Goal: Task Accomplishment & Management: Use online tool/utility

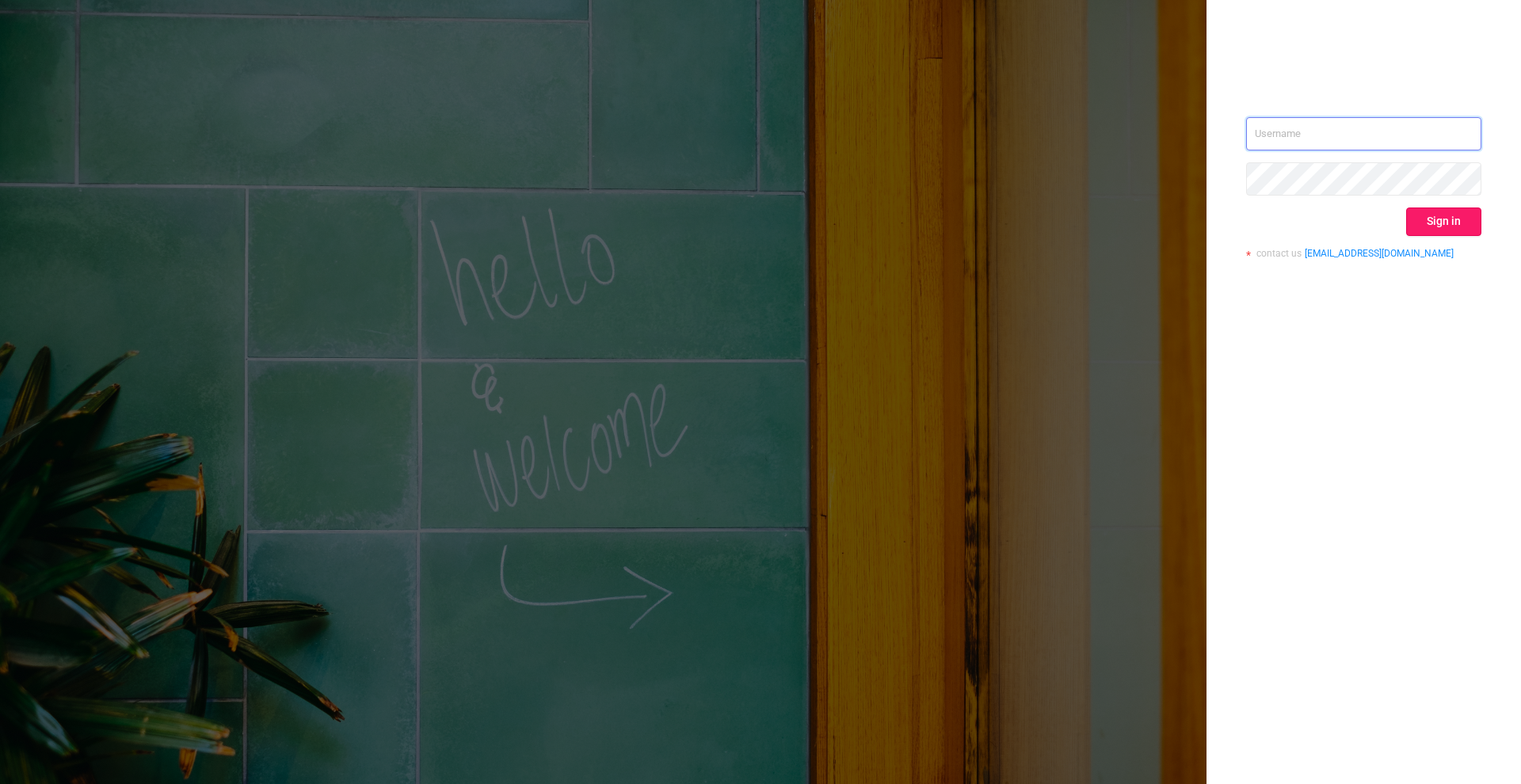
type input "[PERSON_NAME][EMAIL_ADDRESS][DOMAIN_NAME]"
click at [1446, 207] on button "Sign in" at bounding box center [1443, 222] width 75 height 28
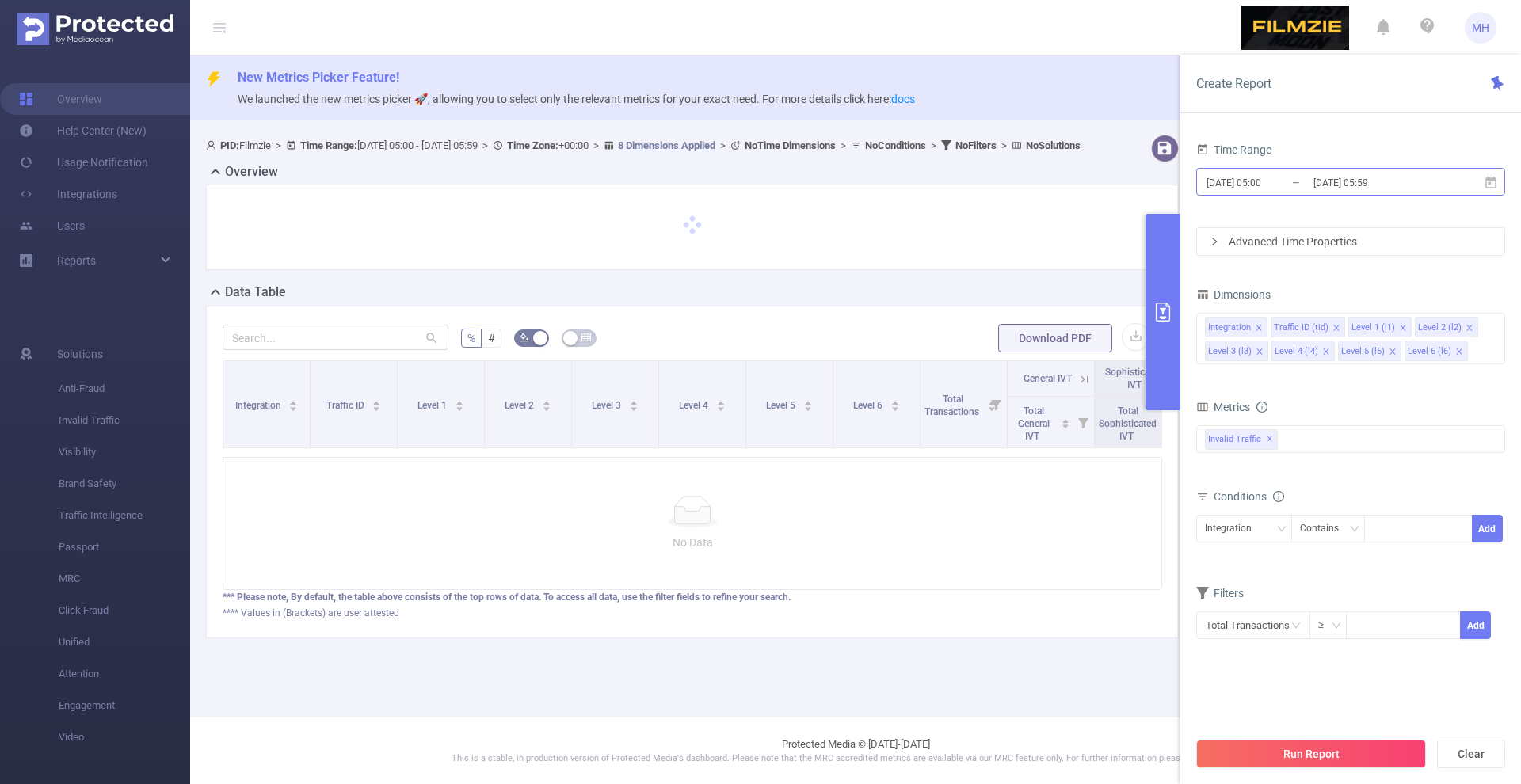
click at [1256, 178] on input "[DATE] 05:00" at bounding box center [1269, 182] width 128 height 22
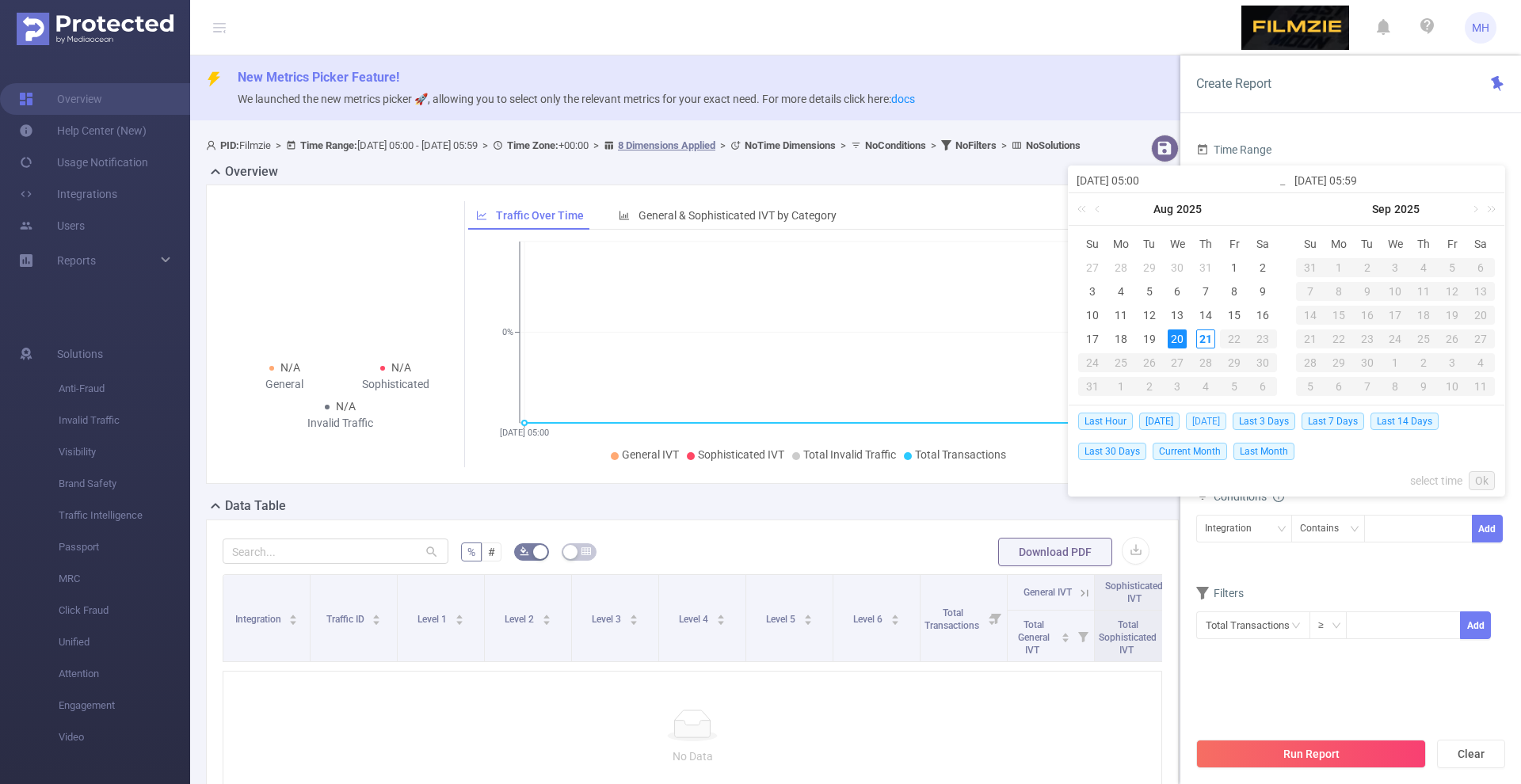
click at [1203, 422] on span "[DATE]" at bounding box center [1206, 421] width 40 height 17
type input "[DATE] 00:00"
type input "[DATE] 23:59"
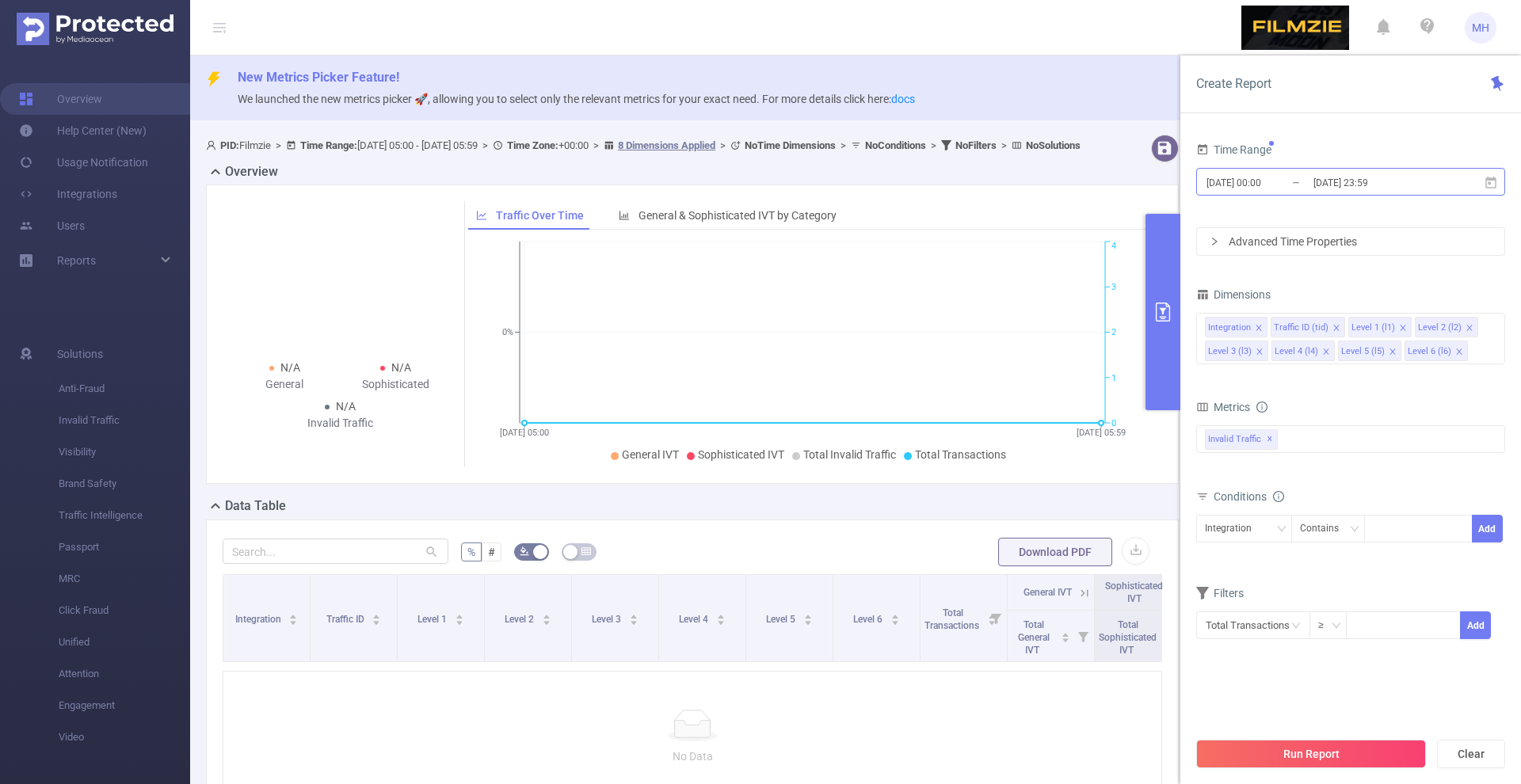
click at [1241, 182] on input "[DATE] 00:00" at bounding box center [1269, 182] width 128 height 22
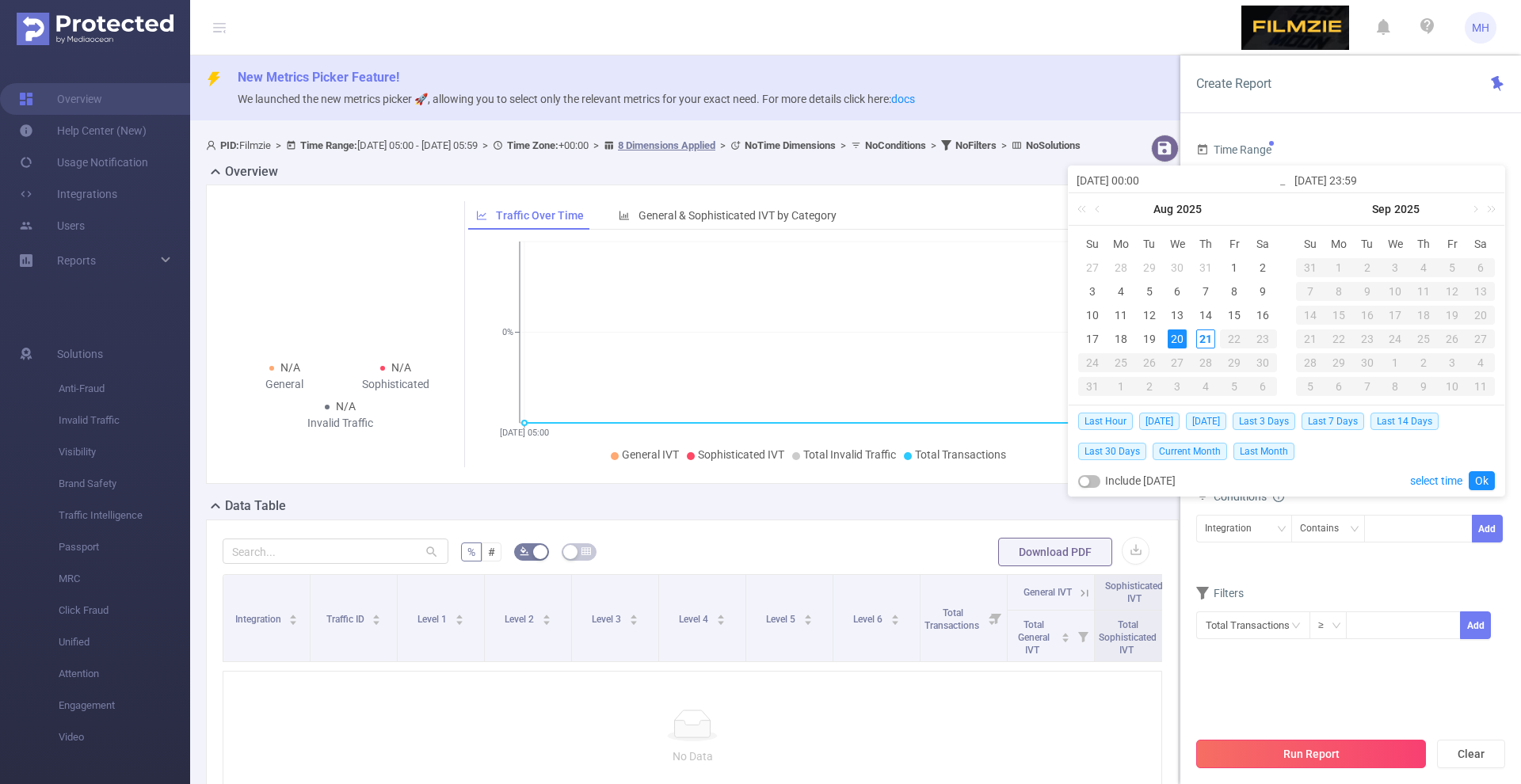
click at [1340, 763] on button "Run Report" at bounding box center [1311, 754] width 230 height 28
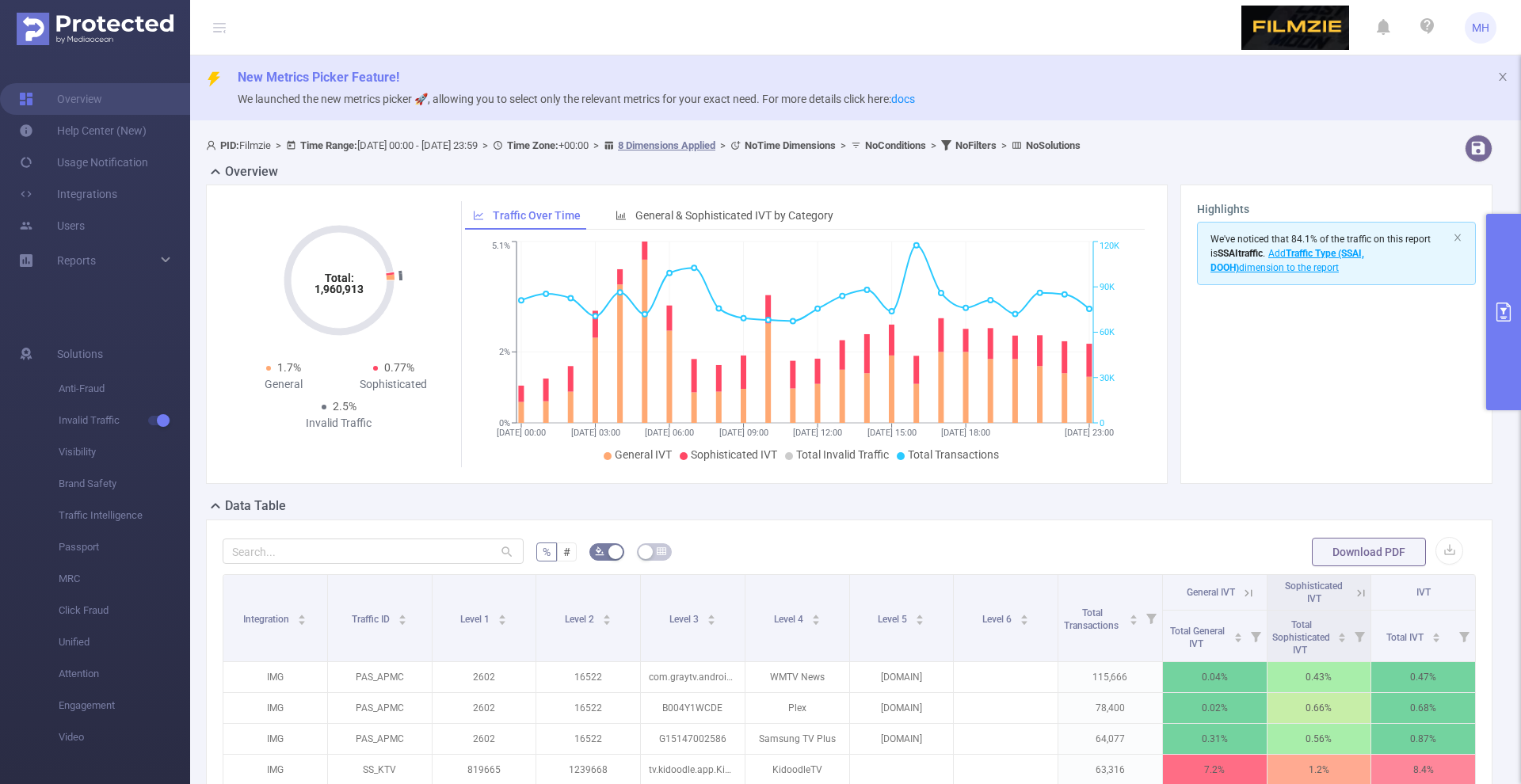
click at [1517, 307] on button "primary" at bounding box center [1503, 312] width 35 height 197
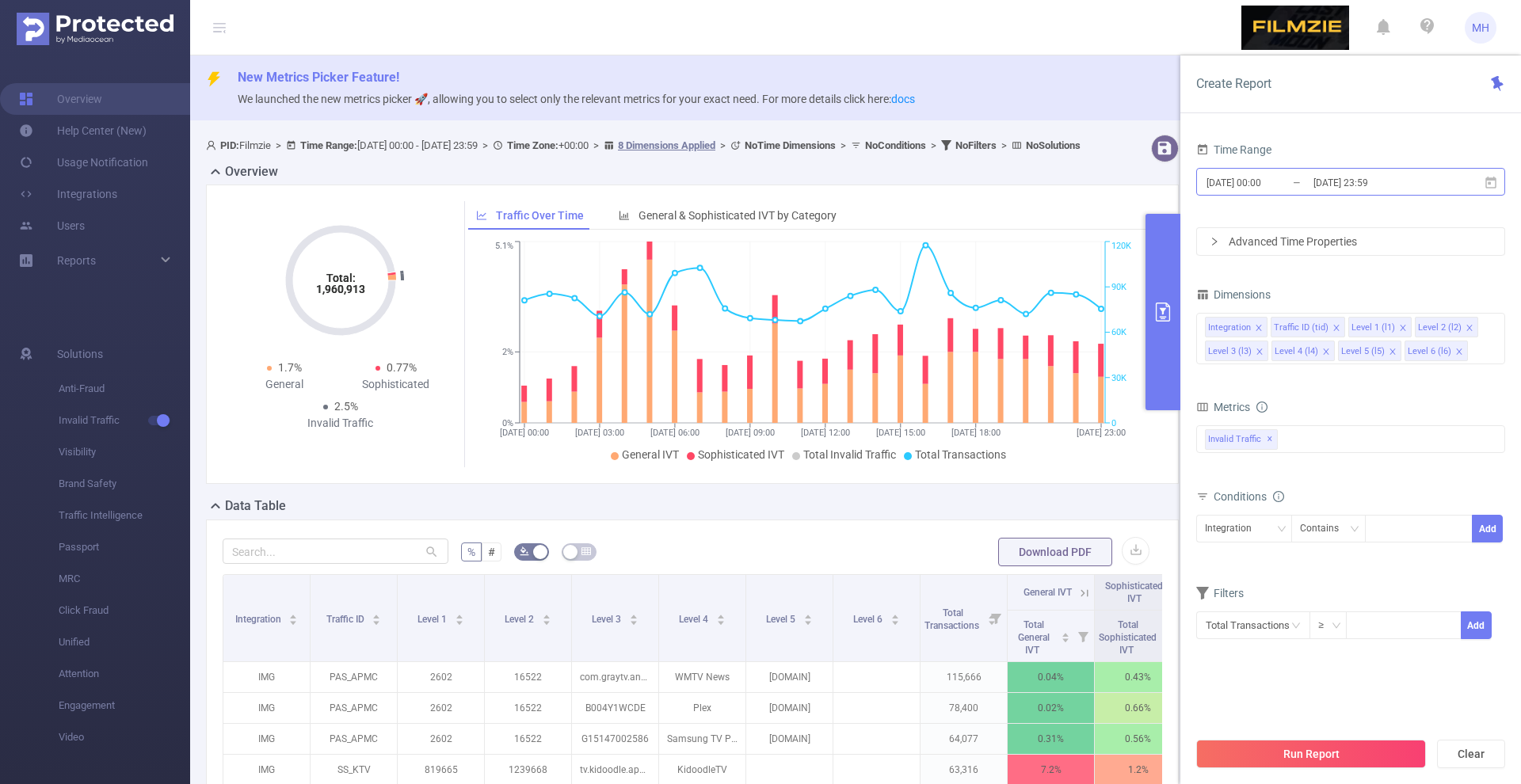
click at [1254, 184] on input "[DATE] 00:00" at bounding box center [1269, 182] width 128 height 22
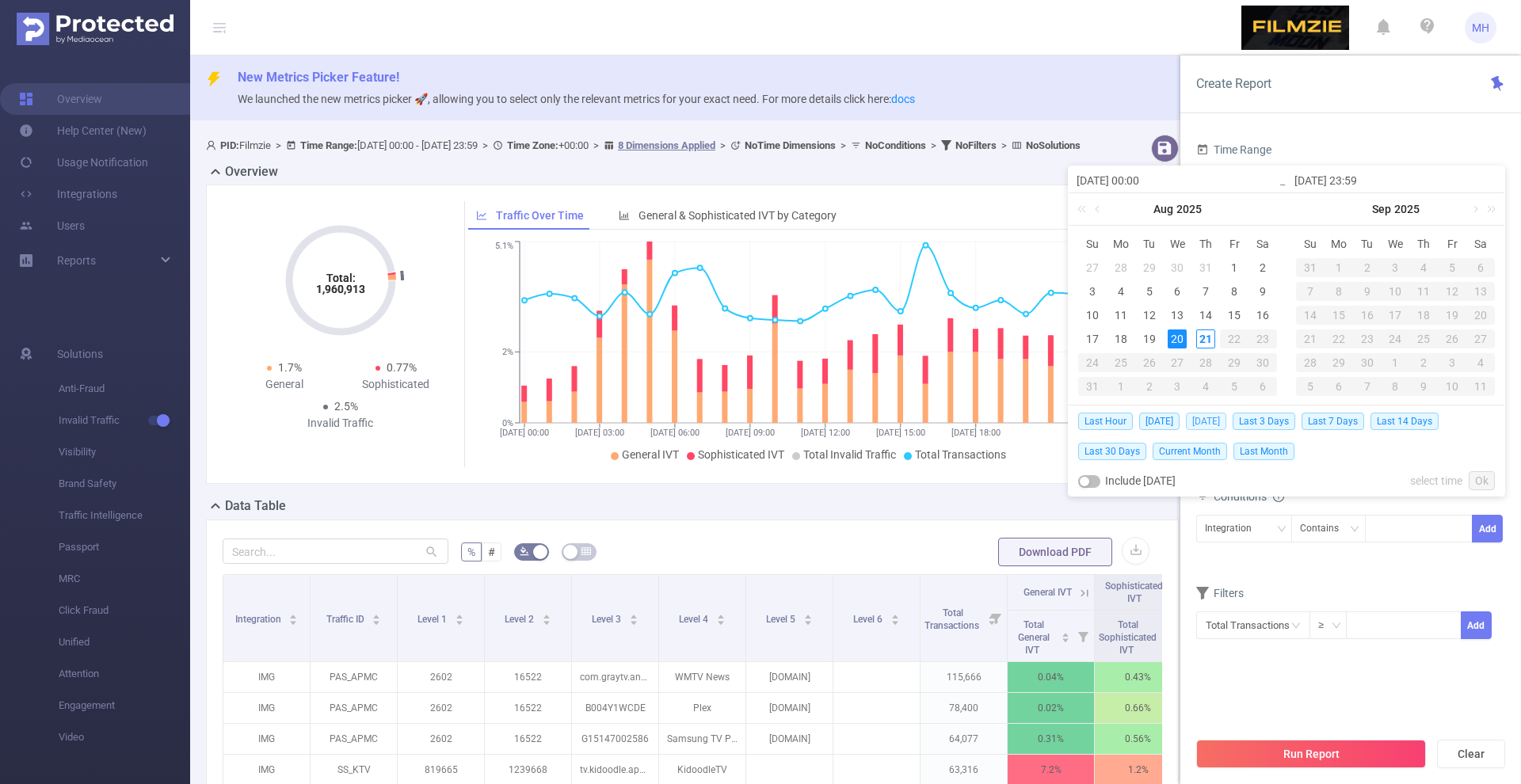
click at [1213, 417] on span "[DATE]" at bounding box center [1206, 421] width 40 height 17
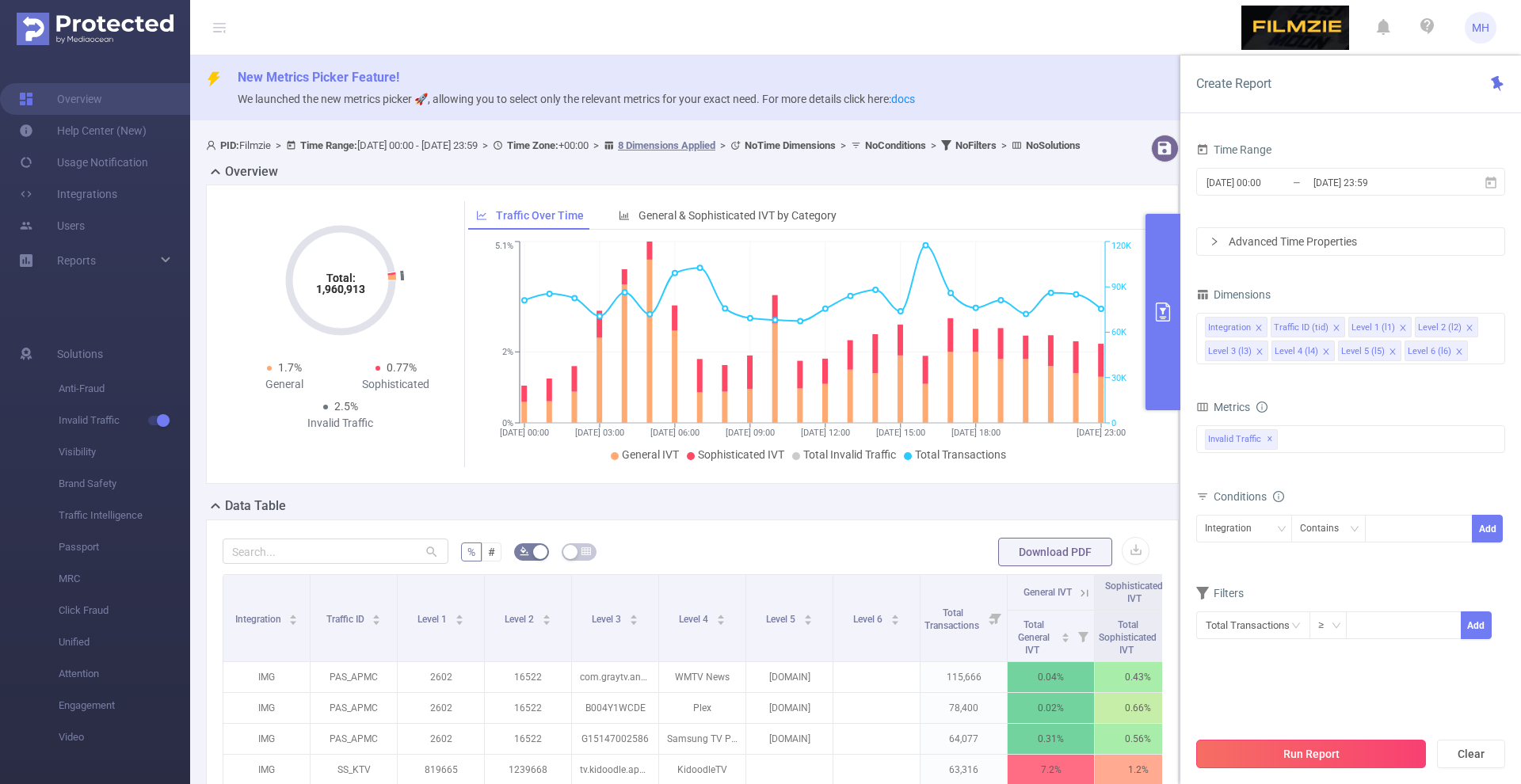
click at [1282, 749] on button "Run Report" at bounding box center [1311, 754] width 230 height 28
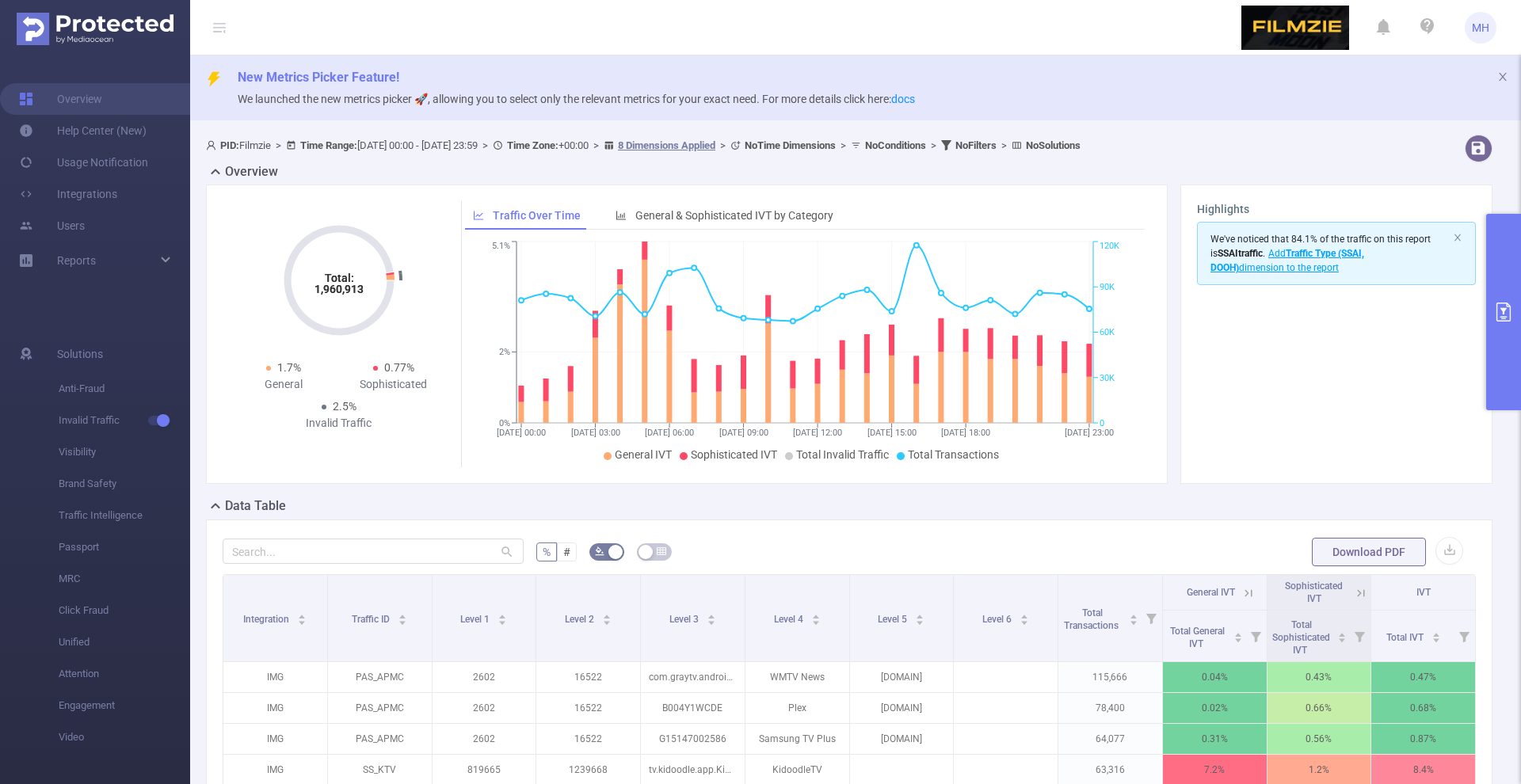
click at [1500, 372] on button "primary" at bounding box center [1503, 312] width 35 height 197
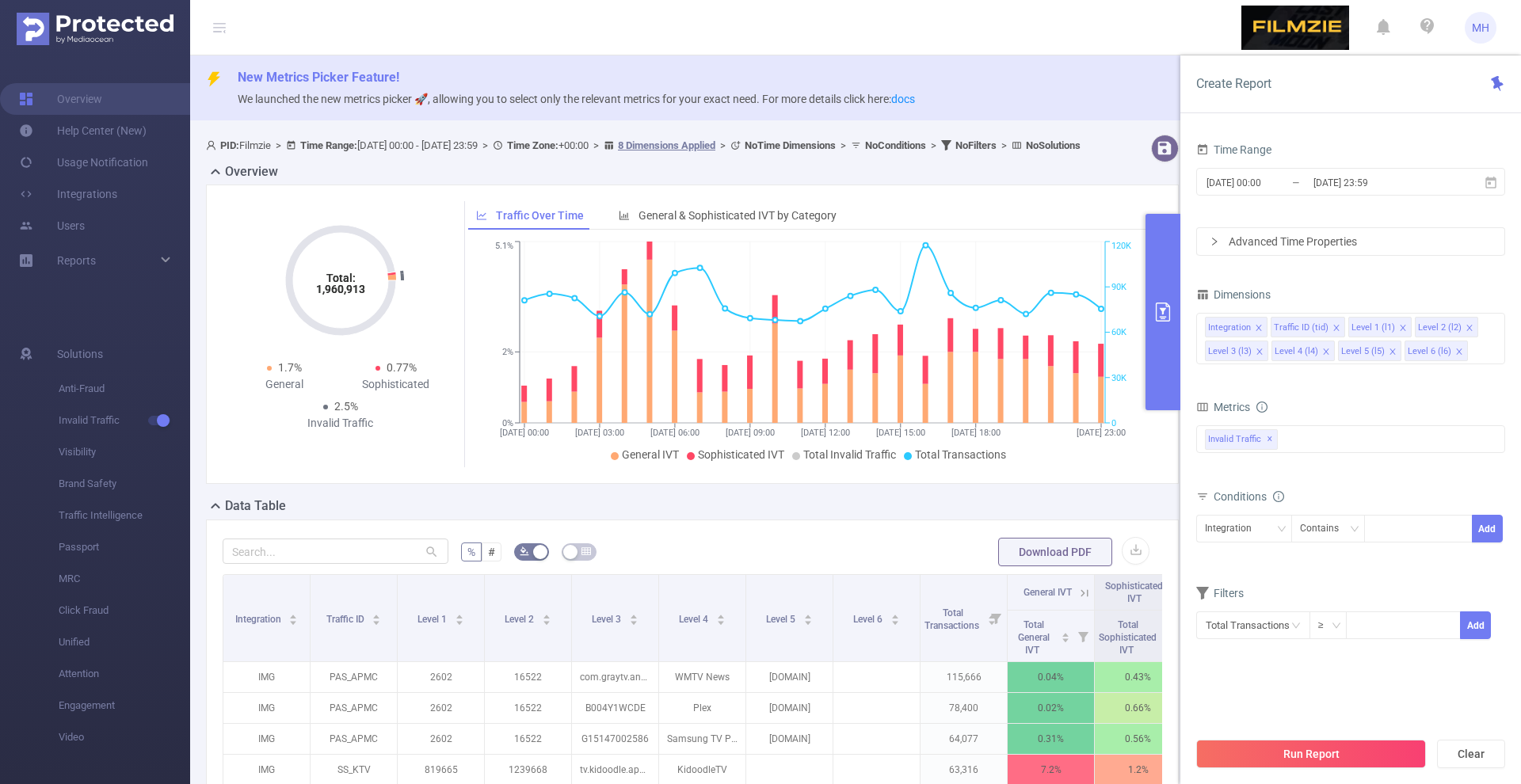
click at [1065, 53] on header "MH" at bounding box center [760, 27] width 1521 height 56
click at [1051, 26] on header "MH" at bounding box center [760, 27] width 1521 height 56
click at [1071, 24] on header "MH" at bounding box center [760, 27] width 1521 height 56
click at [1255, 181] on input "[DATE] 00:00" at bounding box center [1269, 182] width 128 height 22
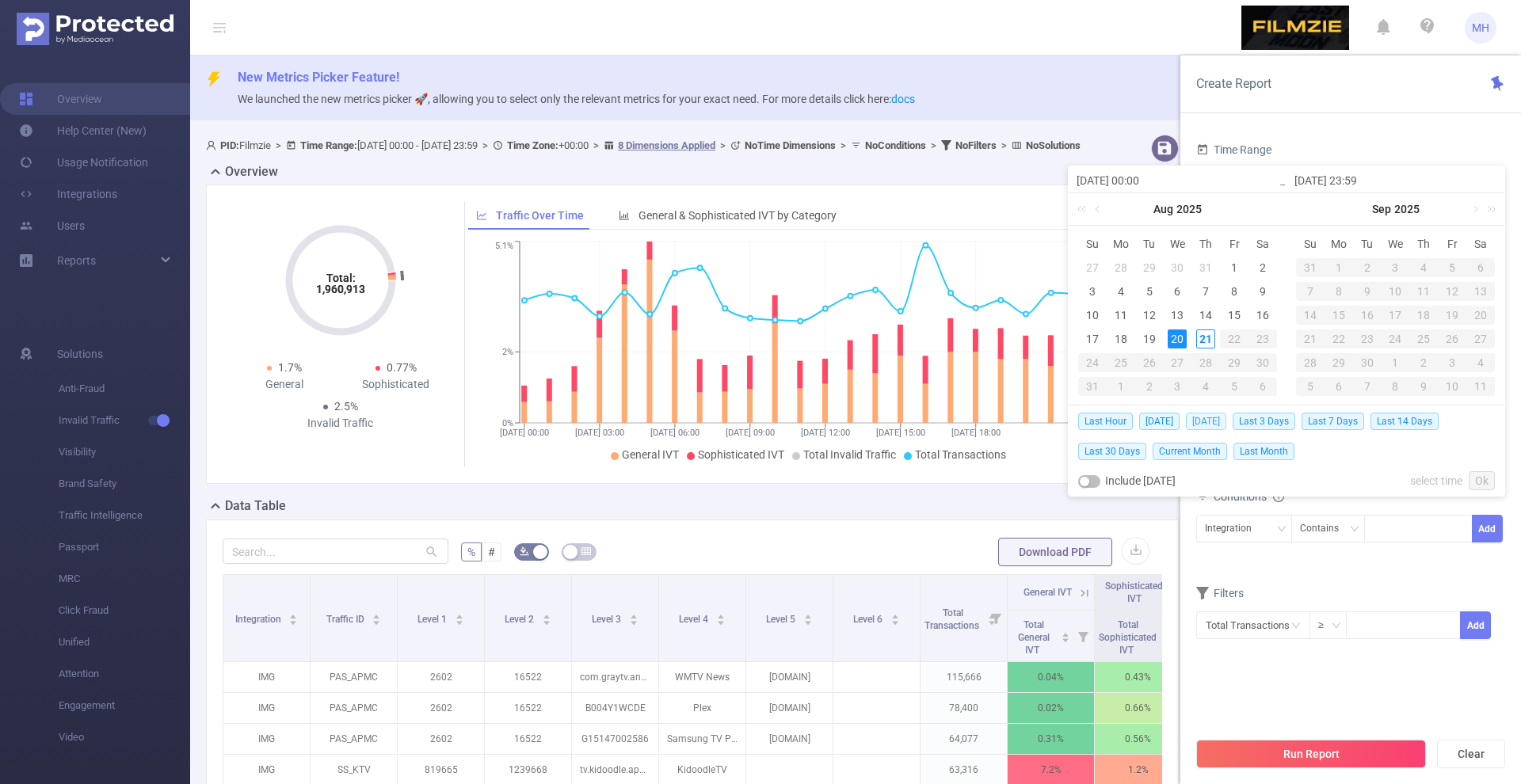
click at [1222, 424] on span "[DATE]" at bounding box center [1206, 421] width 40 height 17
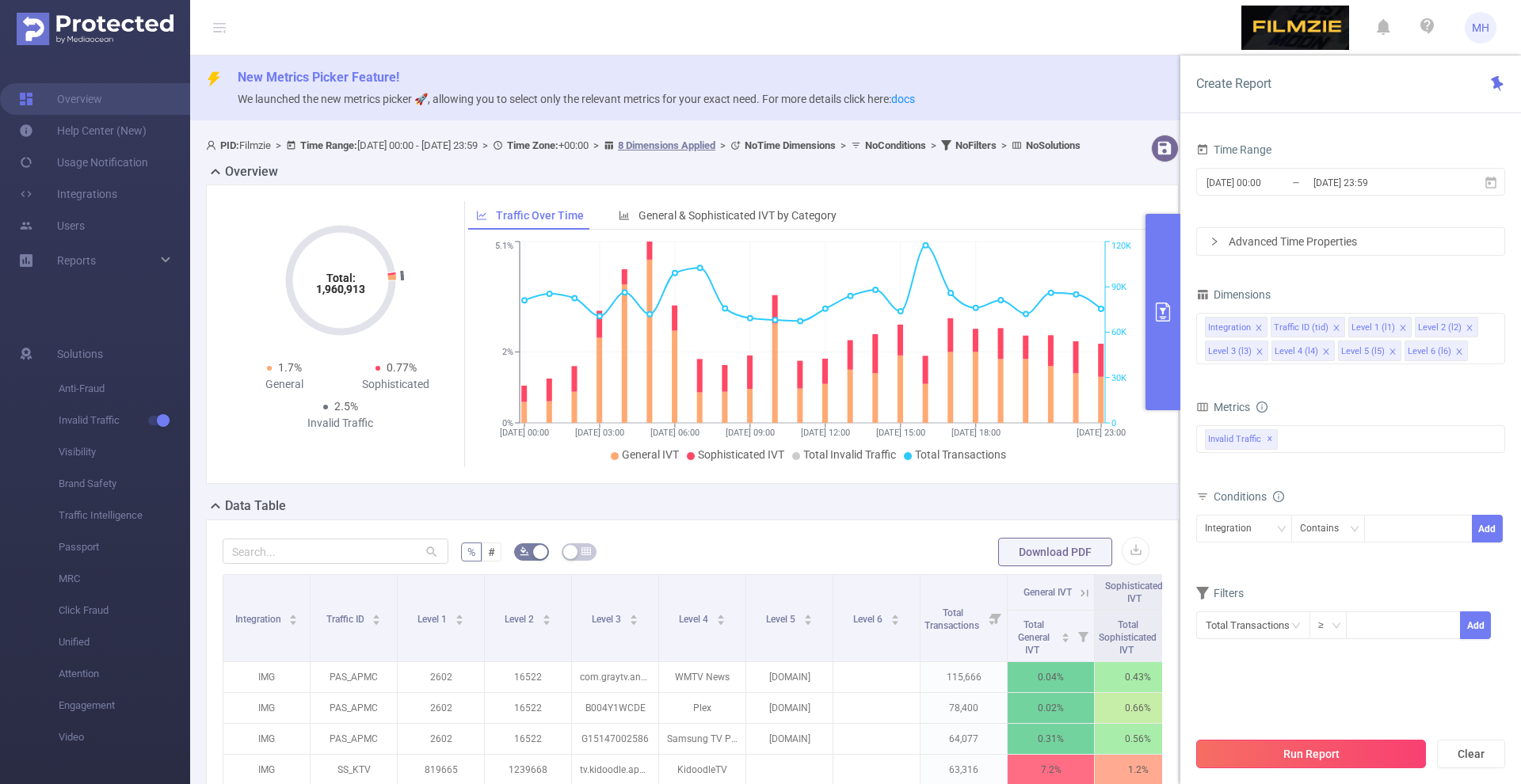
click at [1308, 757] on button "Run Report" at bounding box center [1311, 754] width 230 height 28
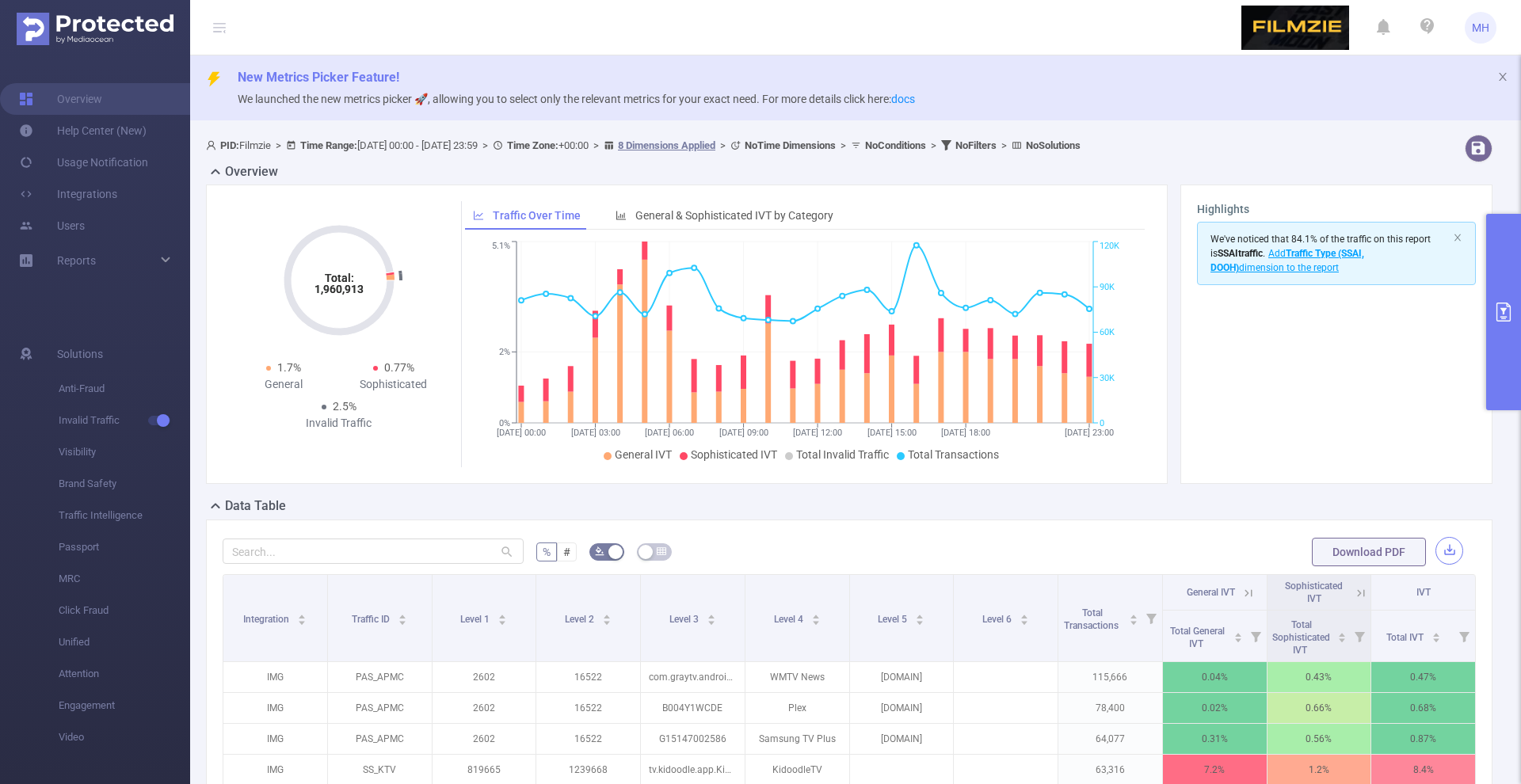
click at [1443, 552] on button "button" at bounding box center [1448, 550] width 28 height 27
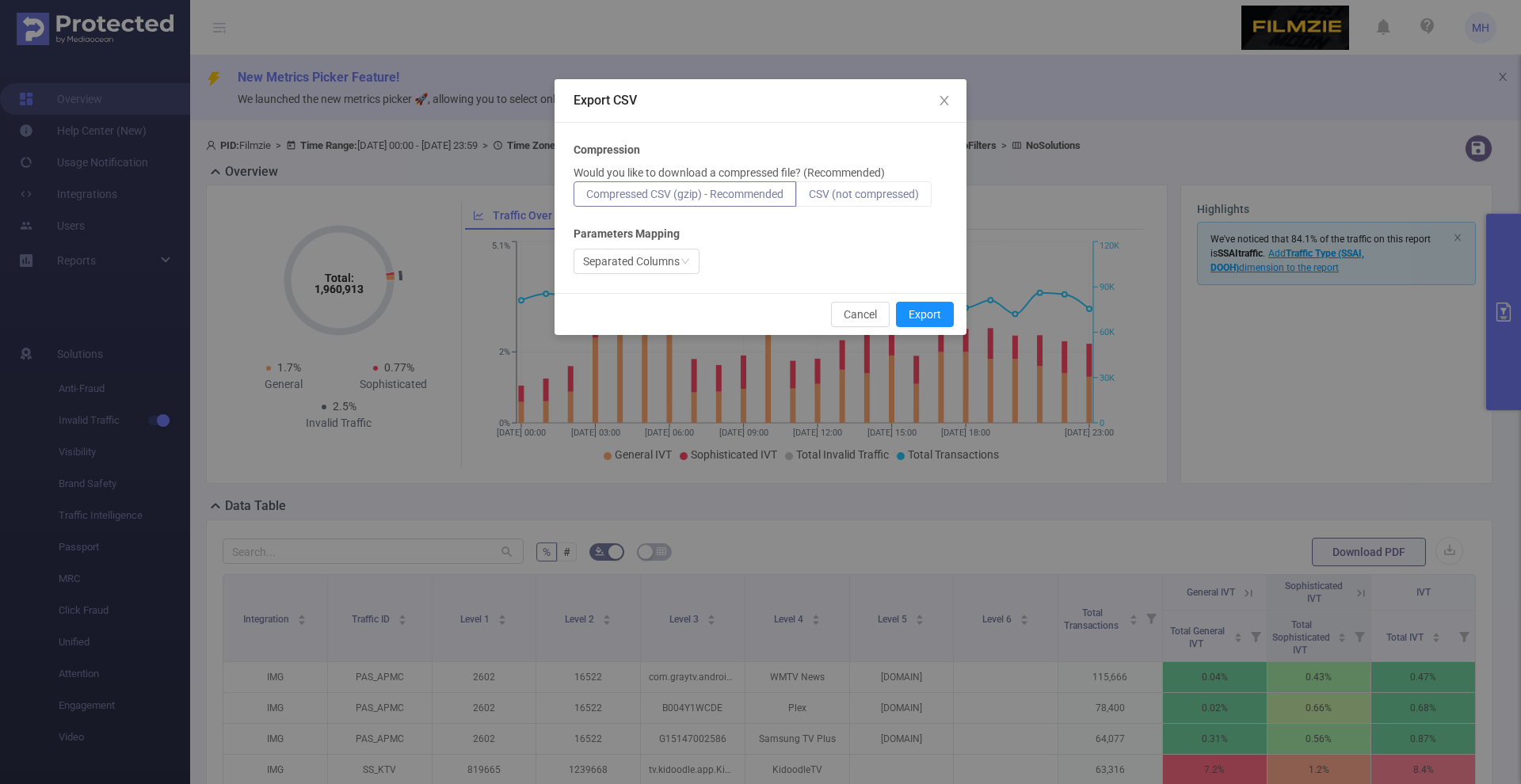
click at [908, 196] on span "CSV (not compressed)" at bounding box center [863, 193] width 110 height 12
click at [808, 198] on input "CSV (not compressed)" at bounding box center [808, 198] width 0 height 0
click at [949, 321] on button "Export" at bounding box center [924, 314] width 58 height 25
